Goal: Transaction & Acquisition: Purchase product/service

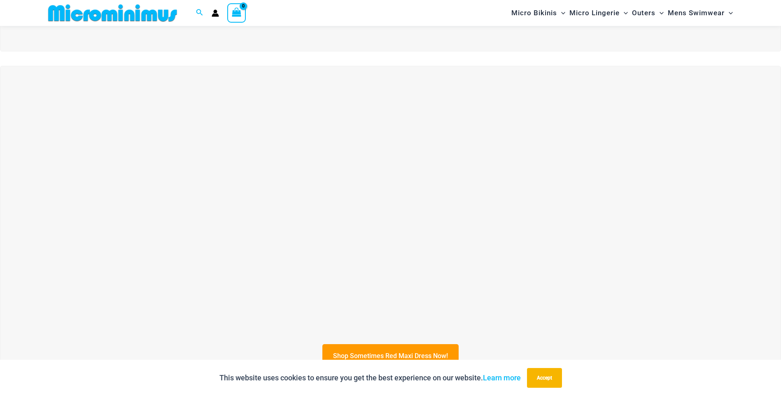
scroll to position [322, 0]
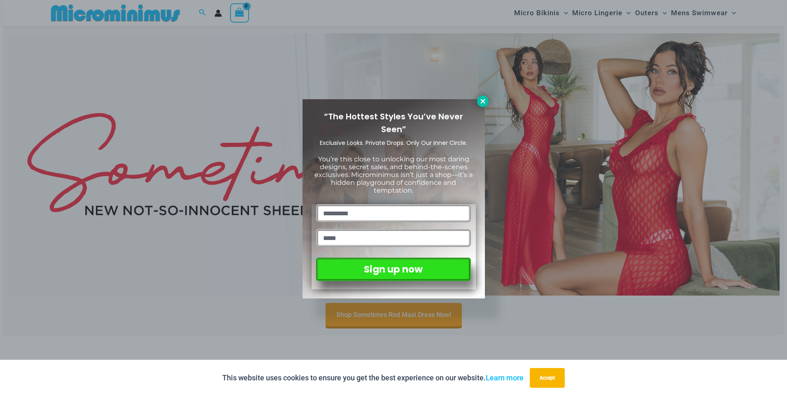
click at [483, 100] on icon at bounding box center [482, 101] width 7 height 7
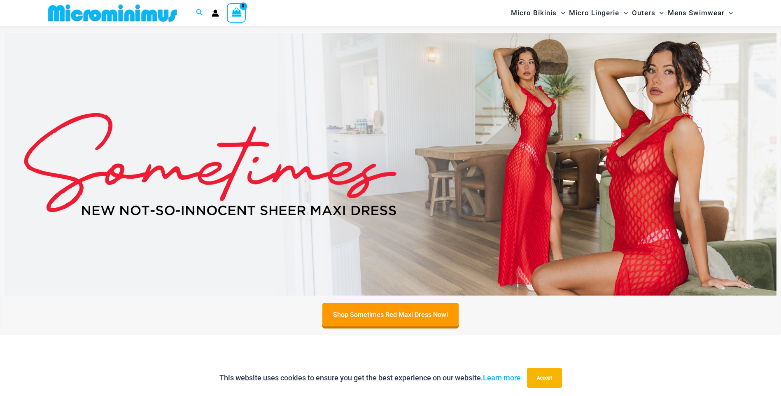
click at [501, 128] on img at bounding box center [391, 164] width 772 height 262
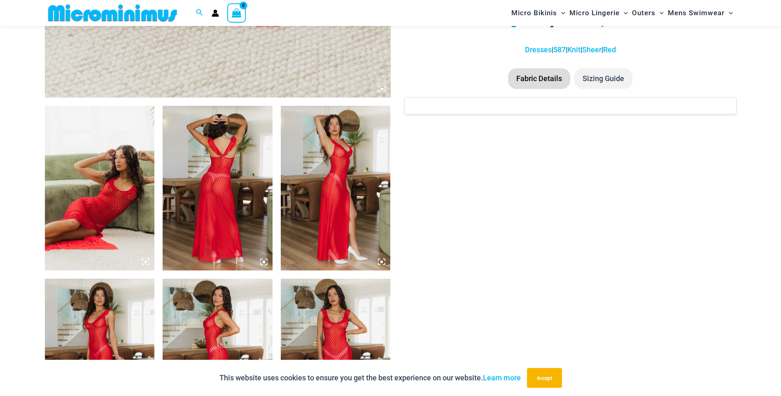
scroll to position [529, 0]
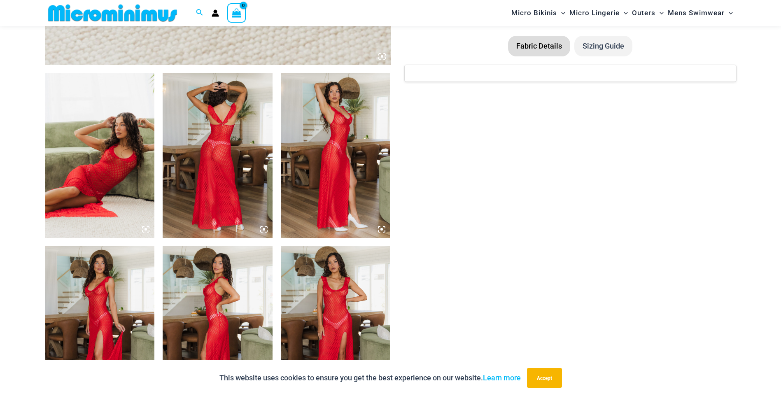
click at [104, 166] on img at bounding box center [100, 155] width 110 height 165
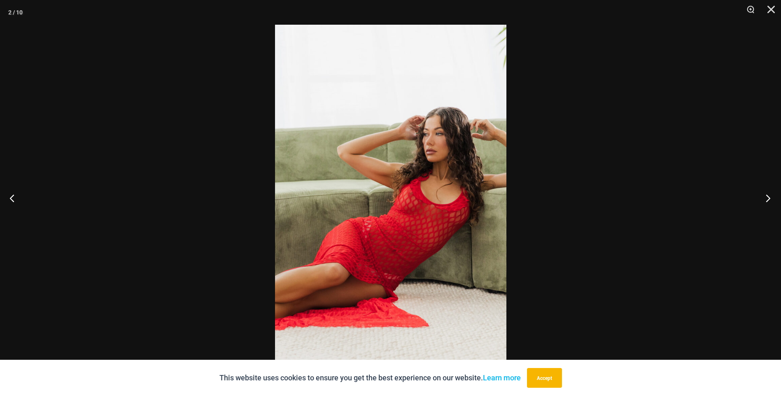
click at [769, 200] on button "Next" at bounding box center [765, 197] width 31 height 41
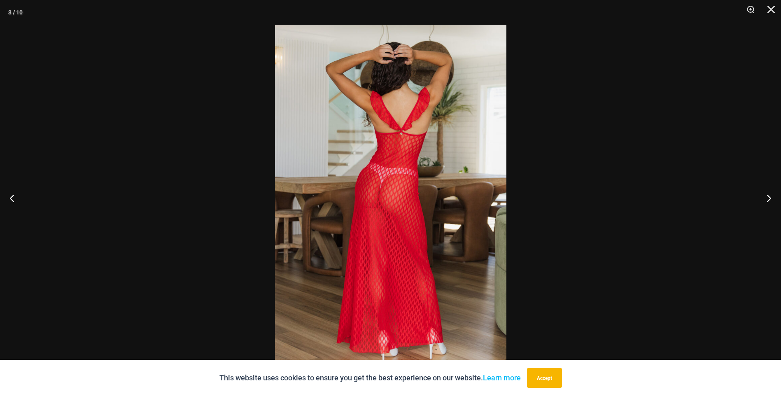
click at [408, 170] on img at bounding box center [390, 198] width 231 height 347
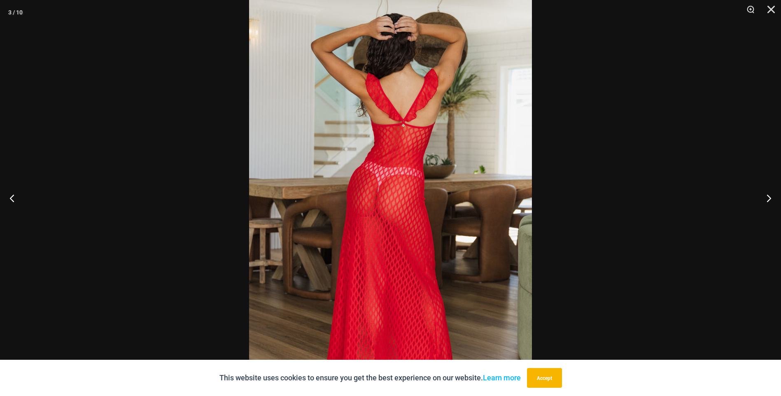
click at [408, 170] on img at bounding box center [390, 204] width 283 height 424
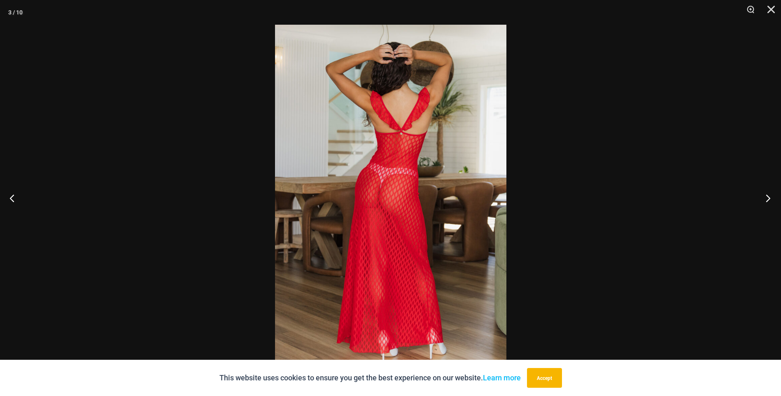
click at [766, 195] on button "Next" at bounding box center [765, 197] width 31 height 41
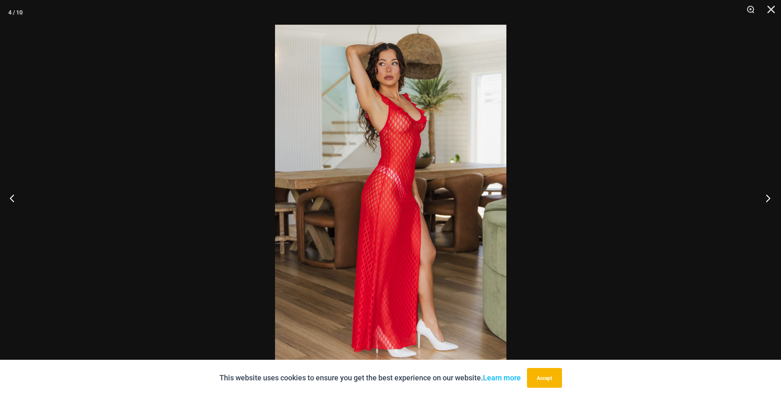
click at [766, 195] on button "Next" at bounding box center [765, 197] width 31 height 41
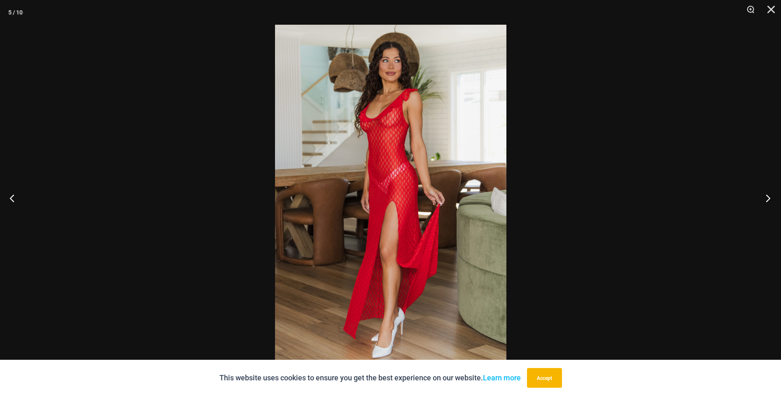
click at [766, 195] on button "Next" at bounding box center [765, 197] width 31 height 41
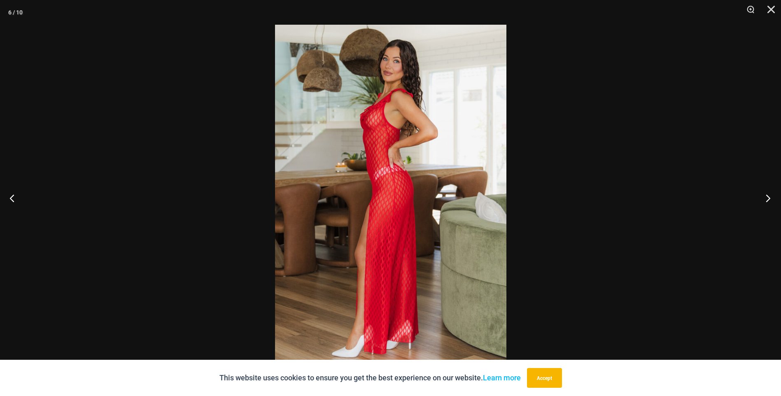
click at [766, 195] on button "Next" at bounding box center [765, 197] width 31 height 41
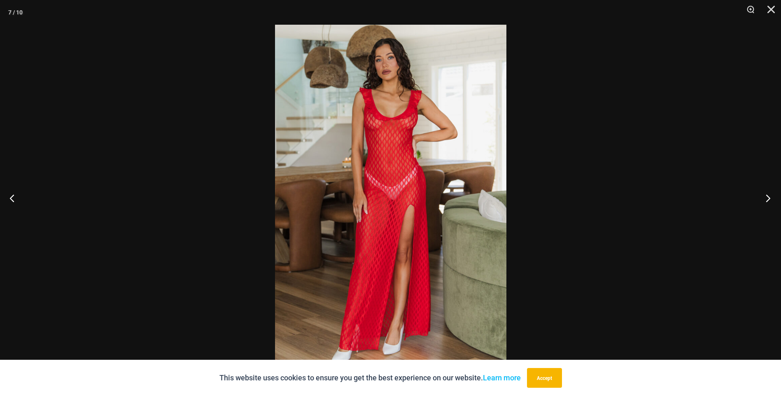
click at [766, 195] on button "Next" at bounding box center [765, 197] width 31 height 41
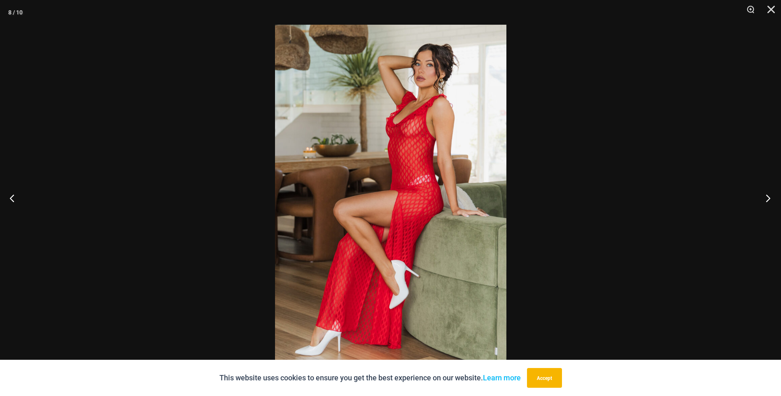
click at [766, 195] on button "Next" at bounding box center [765, 197] width 31 height 41
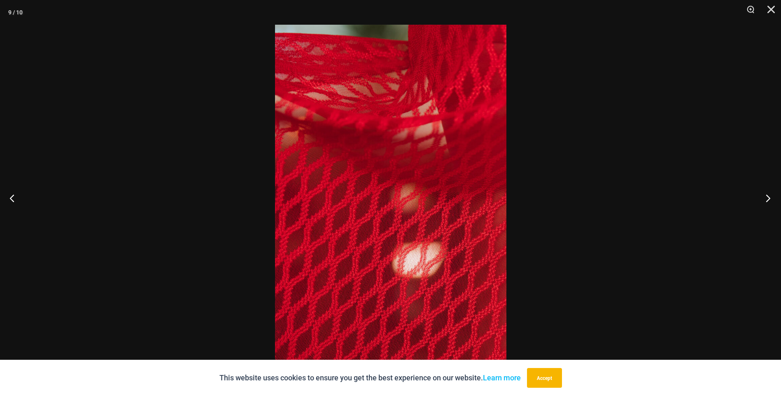
click at [766, 195] on button "Next" at bounding box center [765, 197] width 31 height 41
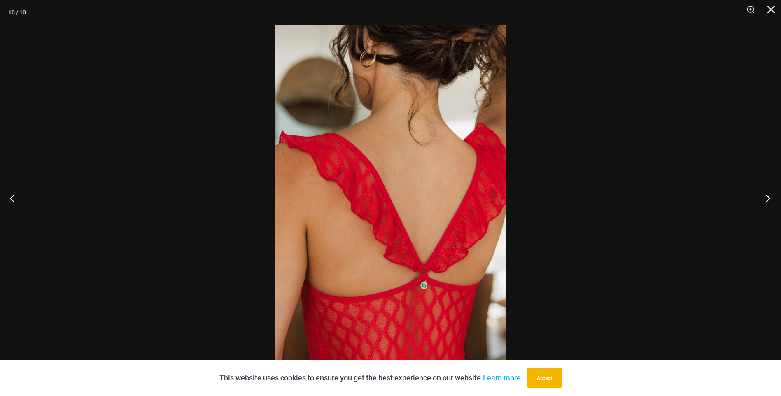
click at [766, 195] on button "Next" at bounding box center [765, 197] width 31 height 41
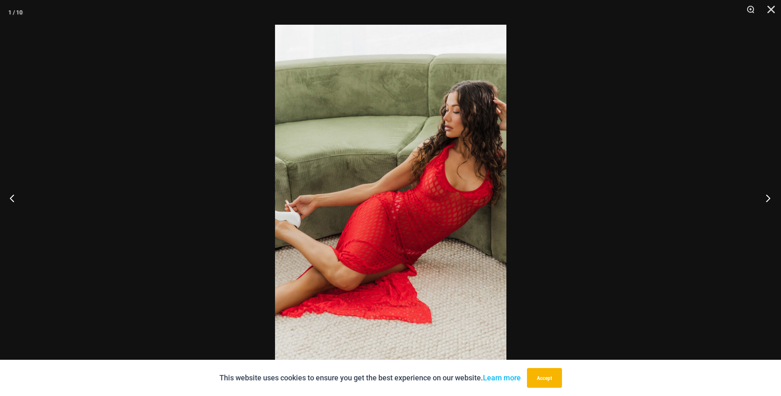
click at [766, 195] on button "Next" at bounding box center [765, 197] width 31 height 41
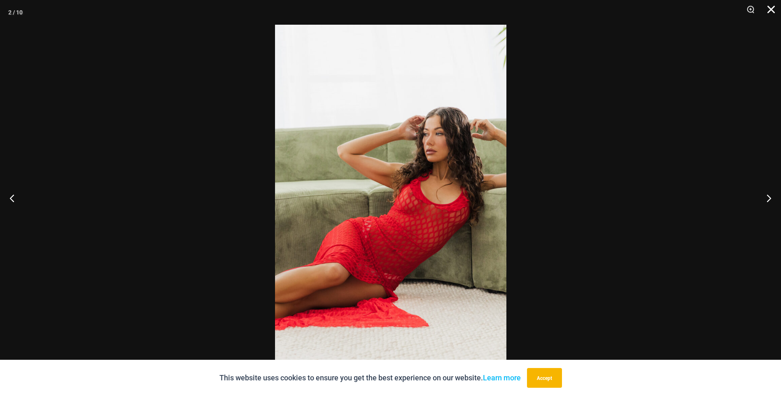
click at [770, 11] on button "Close" at bounding box center [768, 12] width 21 height 25
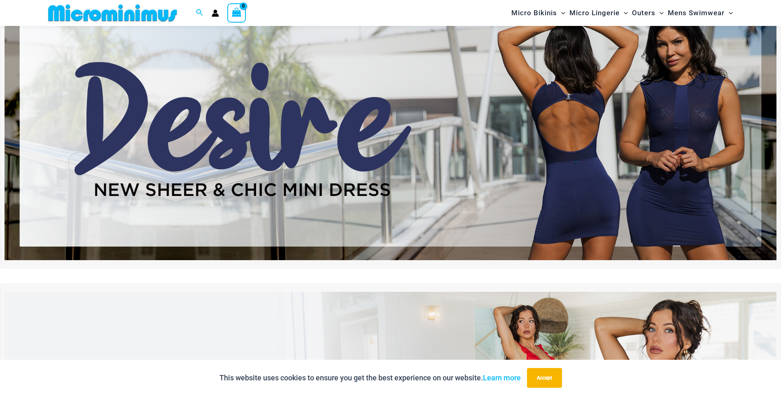
scroll to position [30, 0]
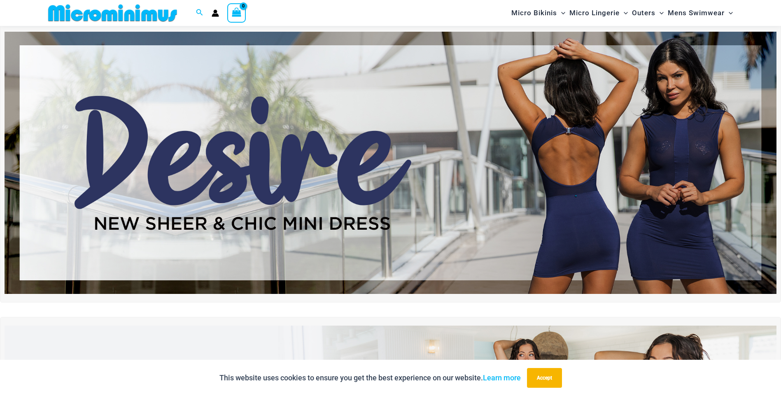
click at [480, 198] on img at bounding box center [391, 163] width 772 height 262
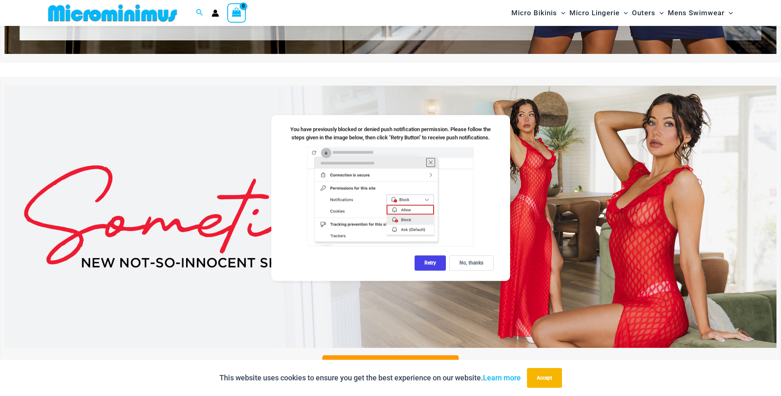
scroll to position [277, 0]
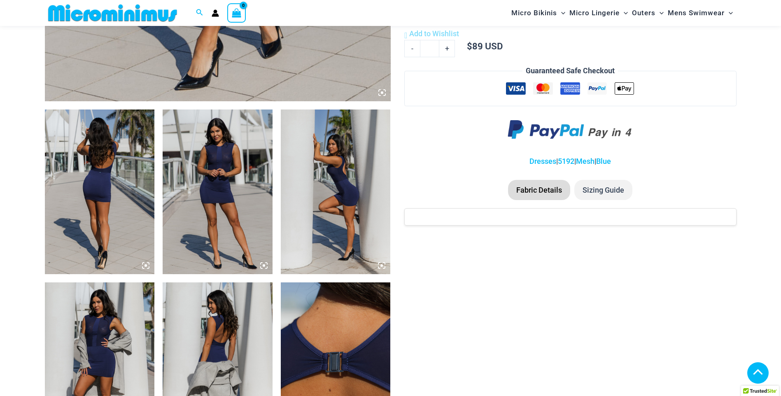
scroll to position [781, 0]
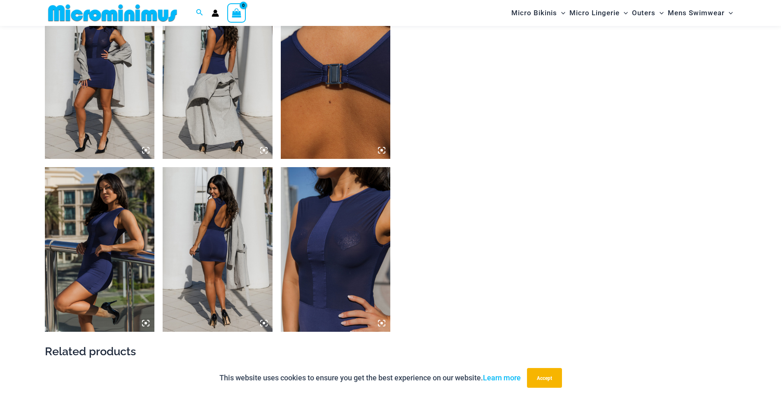
click at [332, 235] on img at bounding box center [336, 249] width 110 height 165
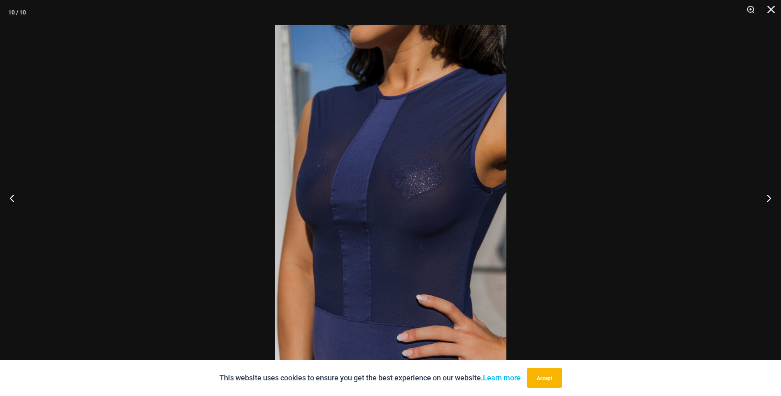
click at [578, 226] on div at bounding box center [390, 198] width 781 height 396
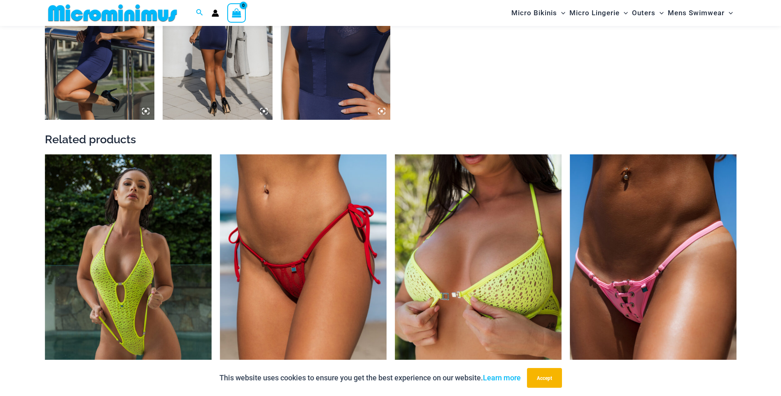
scroll to position [1028, 0]
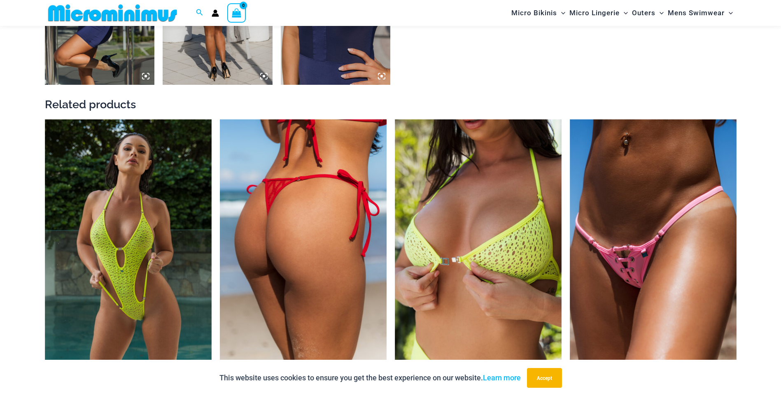
click at [309, 231] on img at bounding box center [303, 244] width 167 height 250
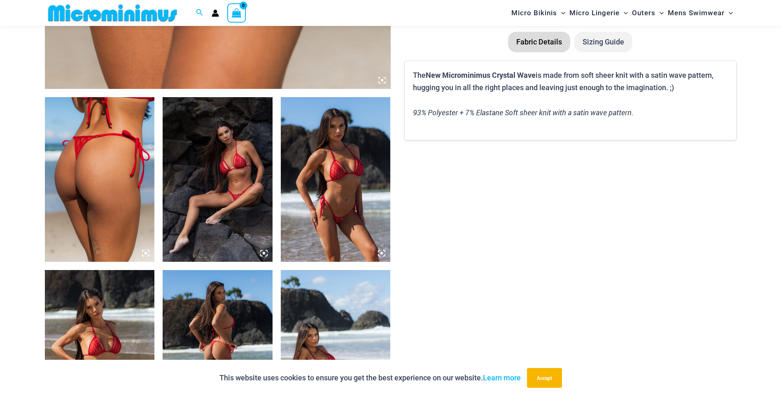
scroll to position [451, 0]
